Goal: Contribute content: Add original content to the website for others to see

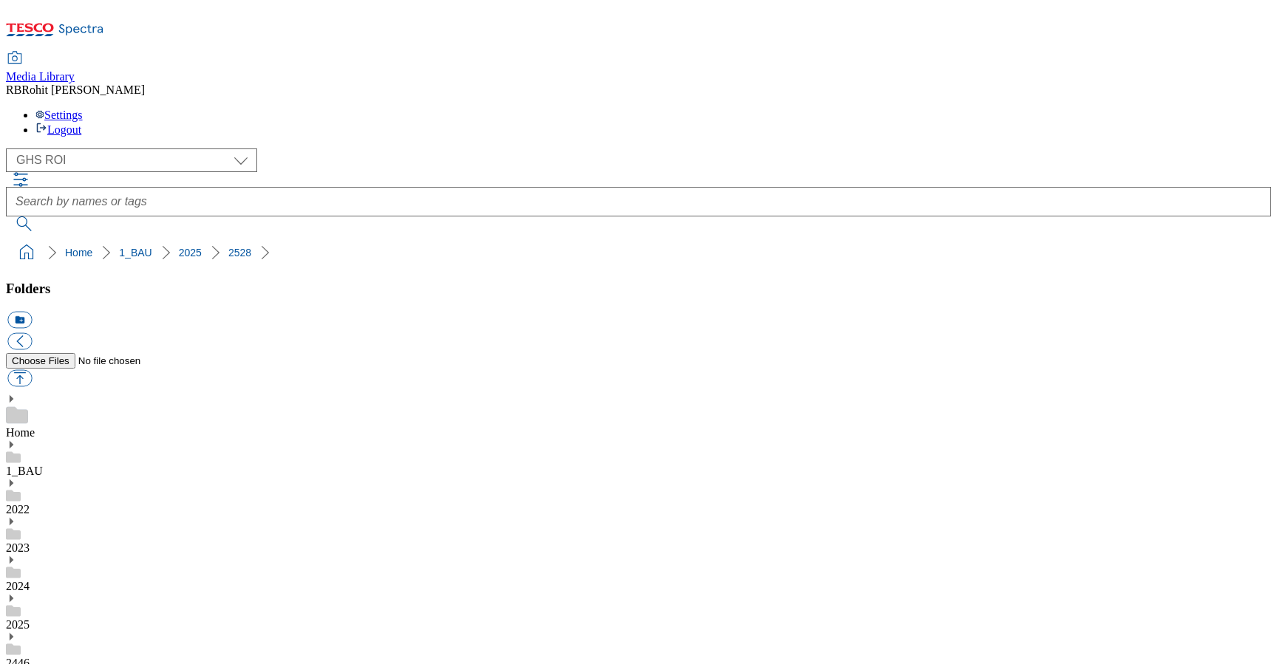
select select "flare-ghs-roi"
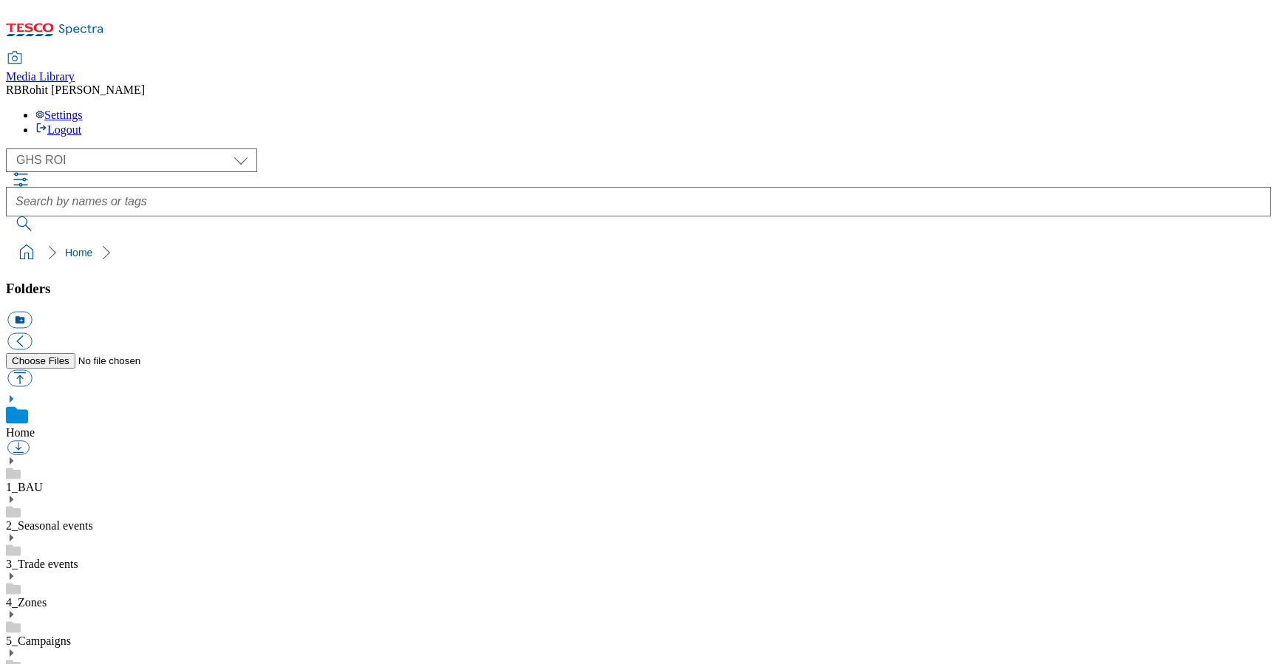
scroll to position [2, 0]
click at [43, 481] on link "1_BAU" at bounding box center [24, 487] width 37 height 13
click at [13, 441] on use at bounding box center [12, 444] width 4 height 7
click at [16, 610] on icon at bounding box center [11, 615] width 10 height 10
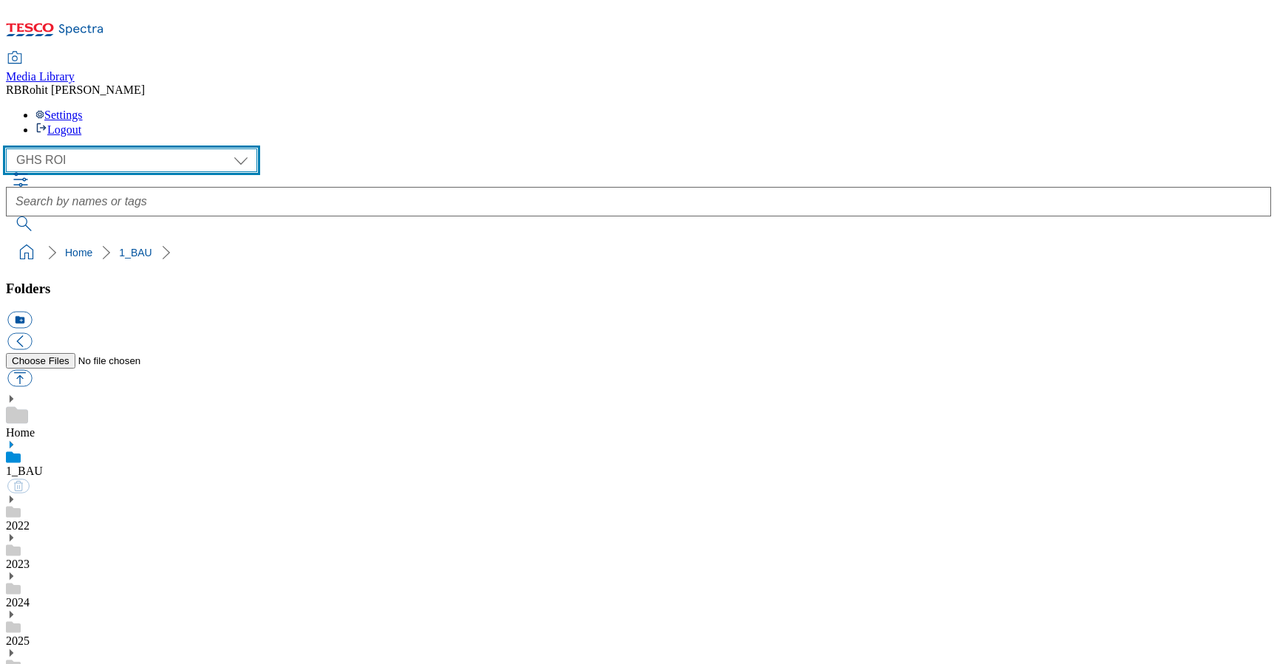
click at [71, 149] on select "Clubcard Marketing Clubcard ROI Dotcom UK GHS Marketing UK GHS ROI Realfood Tes…" at bounding box center [131, 161] width 251 height 24
select select "flare-ghs-mktg"
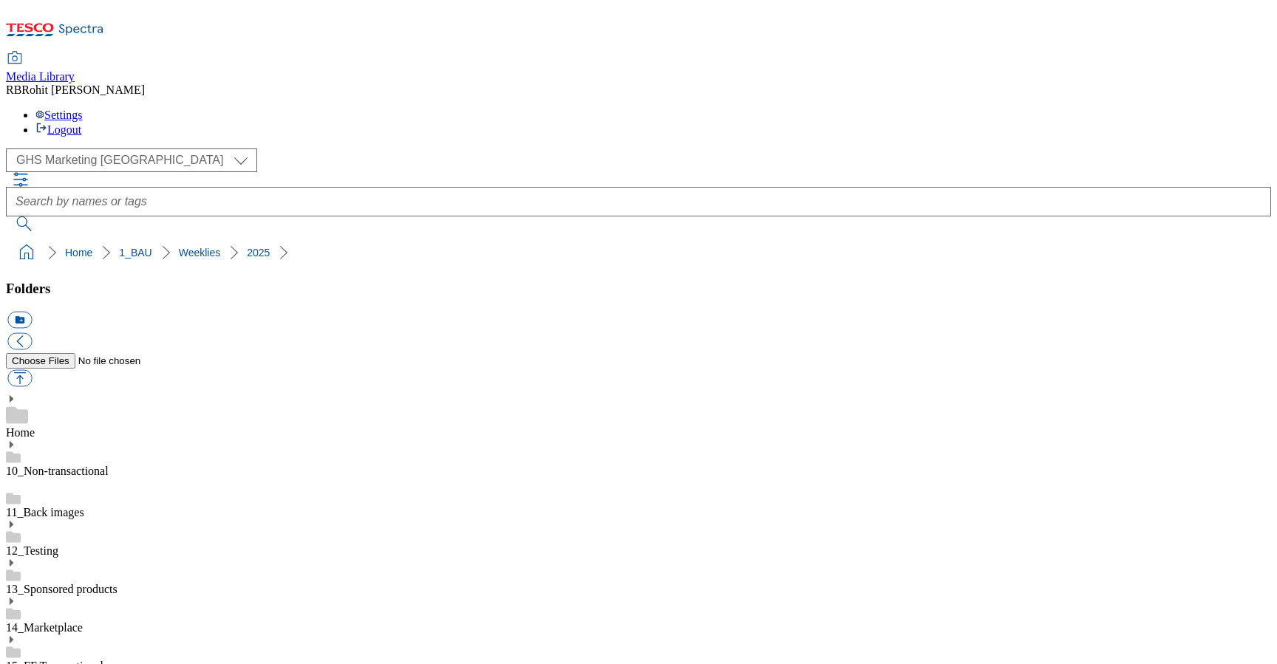
scroll to position [1050, 0]
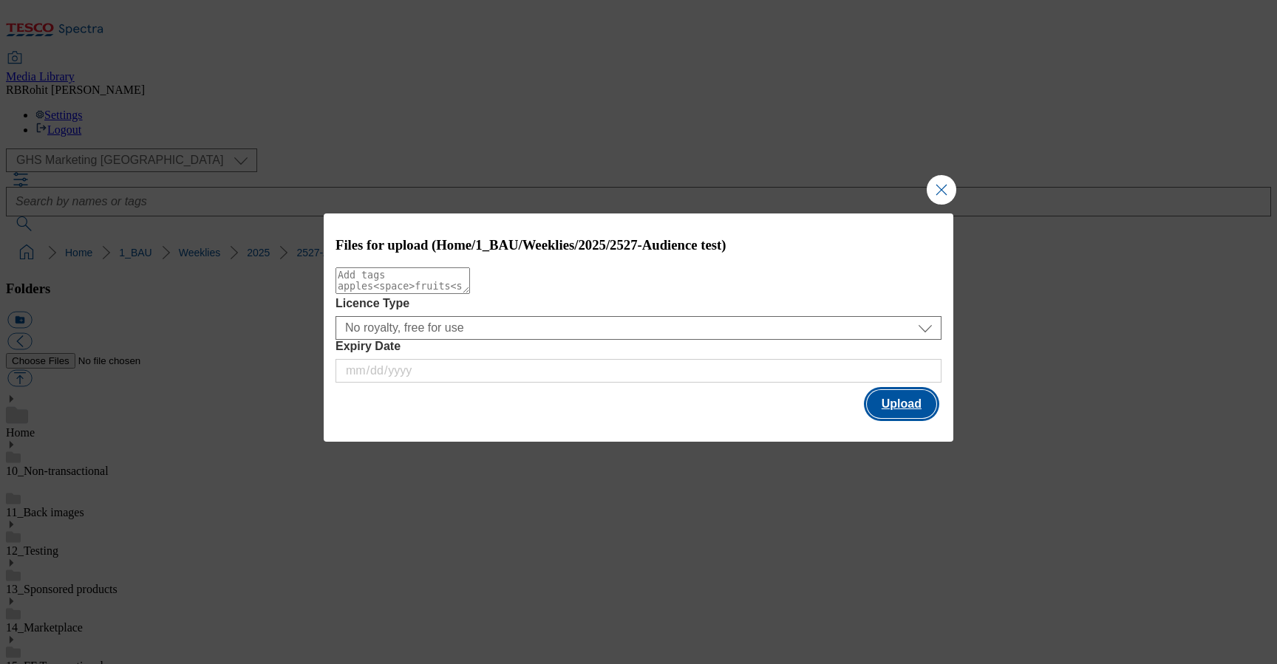
click at [911, 409] on button "Upload" at bounding box center [901, 404] width 69 height 28
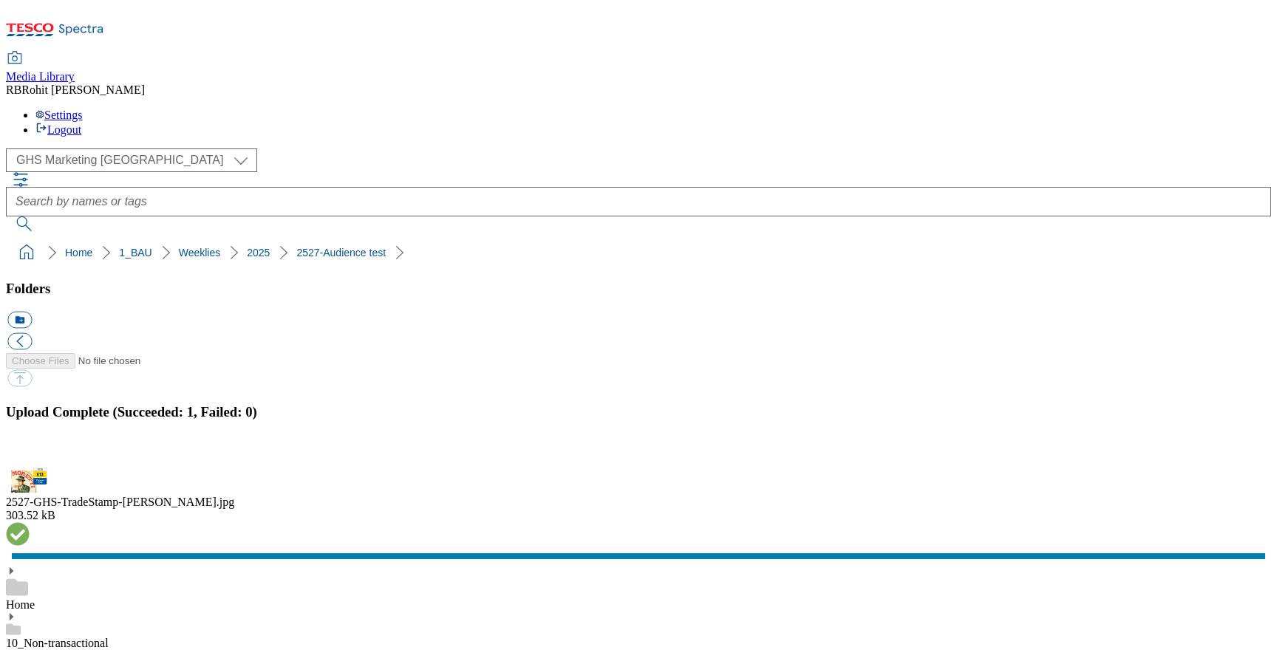
click at [30, 452] on button "button" at bounding box center [18, 459] width 22 height 14
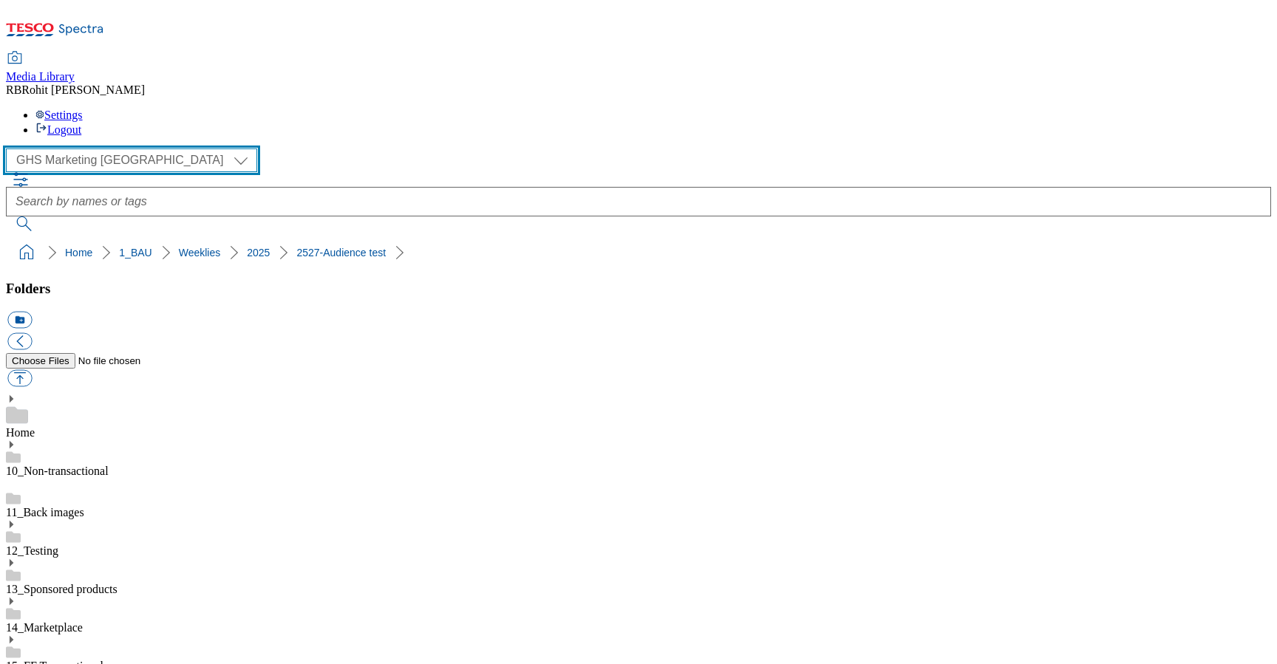
click at [72, 149] on select "Clubcard Marketing Clubcard ROI Dotcom UK GHS Marketing UK GHS ROI Realfood Tes…" at bounding box center [131, 161] width 251 height 24
select select "flare-ghs-roi"
